Goal: Task Accomplishment & Management: Manage account settings

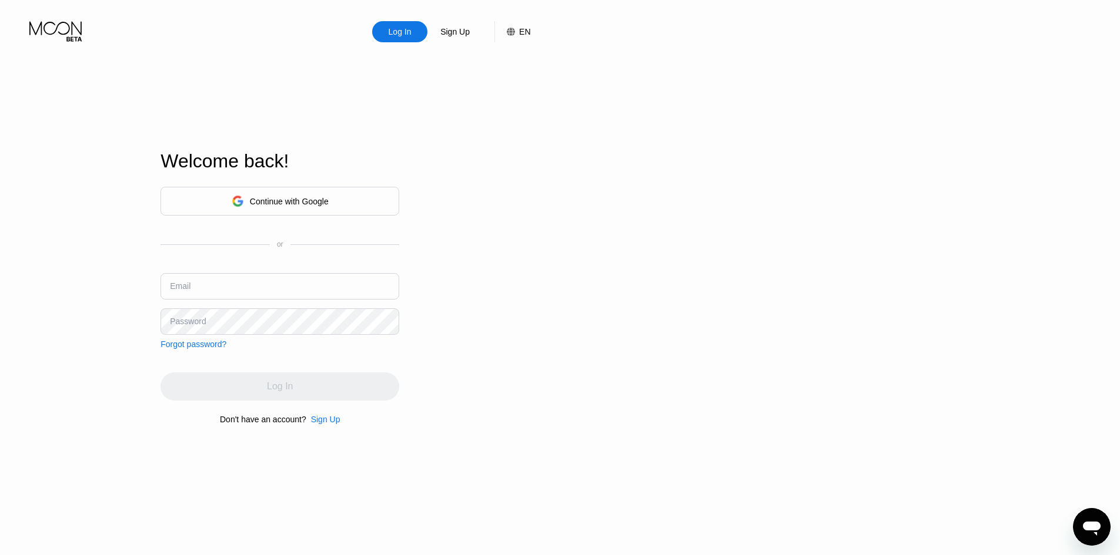
click at [405, 32] on div "Log In" at bounding box center [399, 32] width 25 height 12
click at [327, 192] on div "Continue with Google" at bounding box center [280, 201] width 97 height 18
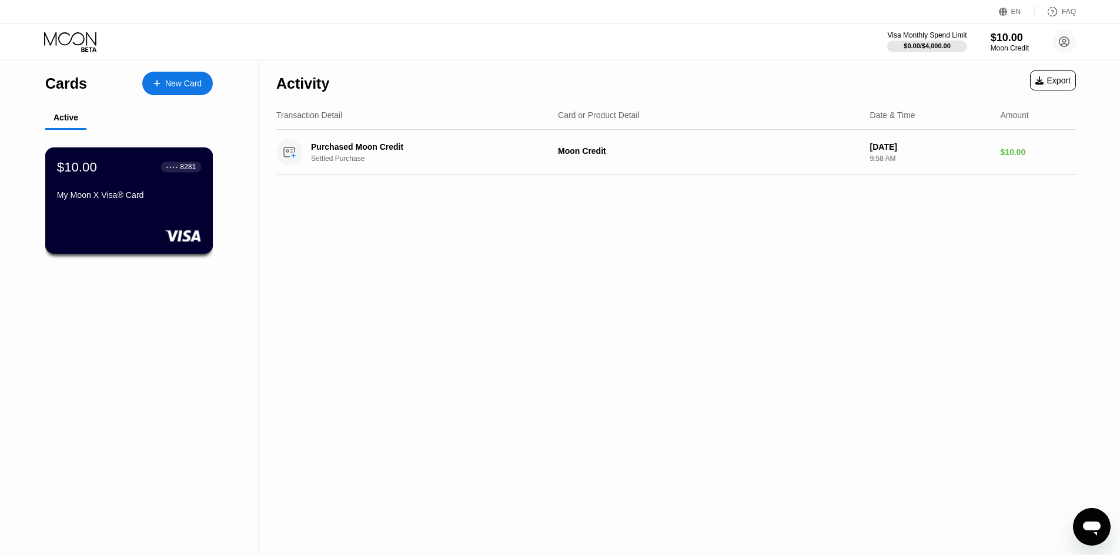
click at [153, 175] on div "$10.00 ● ● ● ● 8281" at bounding box center [129, 166] width 144 height 15
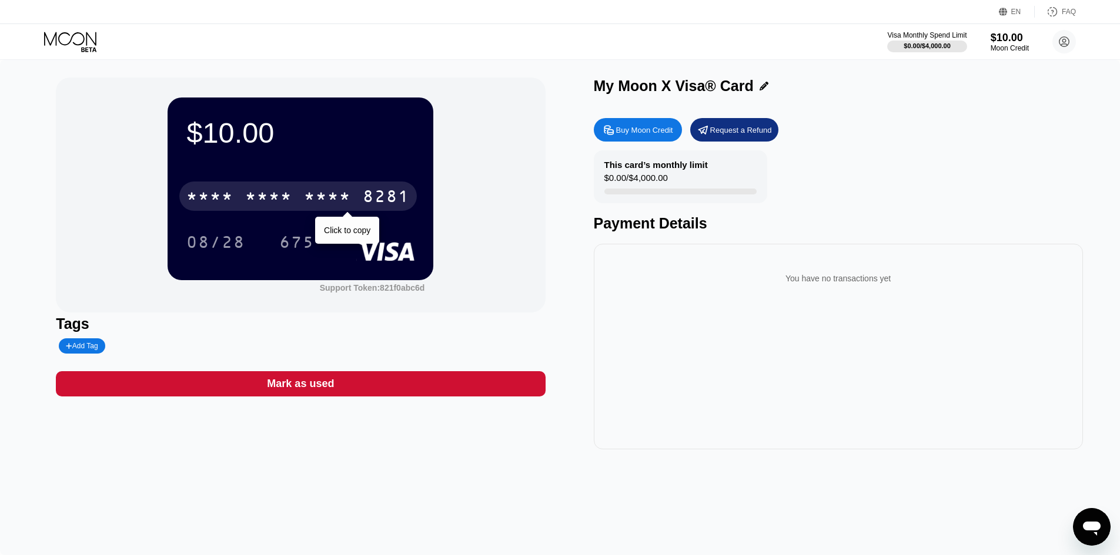
click at [361, 201] on div "* * * * * * * * * * * * 8281" at bounding box center [297, 196] width 237 height 29
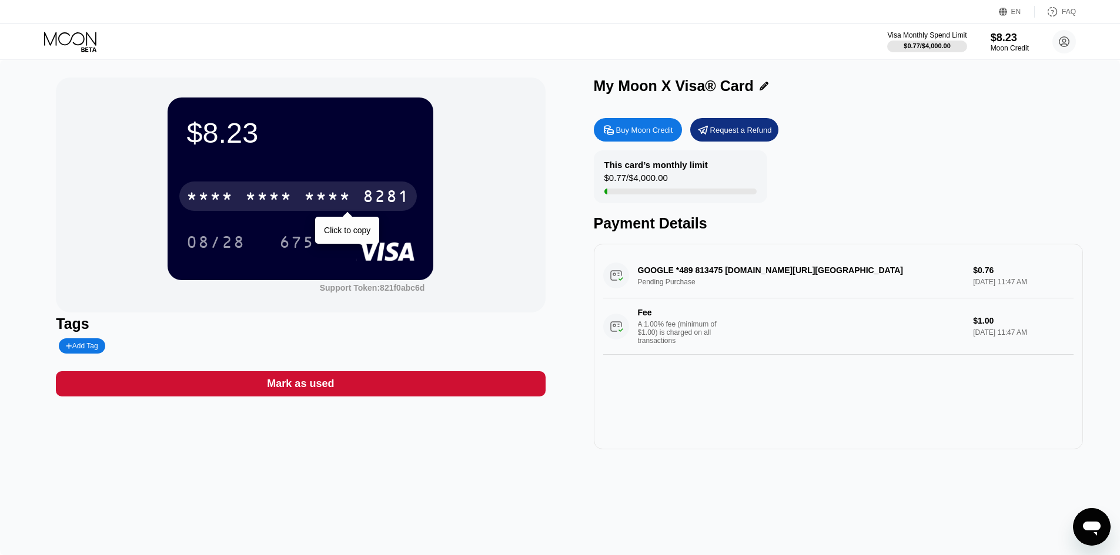
click at [317, 199] on div "* * * *" at bounding box center [327, 198] width 47 height 19
